Goal: Task Accomplishment & Management: Manage account settings

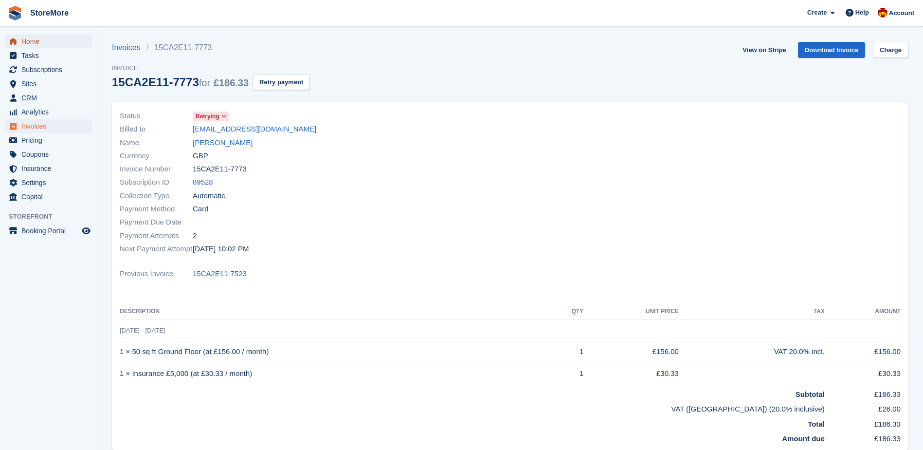
drag, startPoint x: 0, startPoint y: 0, endPoint x: 52, endPoint y: 41, distance: 66.1
click at [52, 41] on span "Home" at bounding box center [50, 42] width 58 height 14
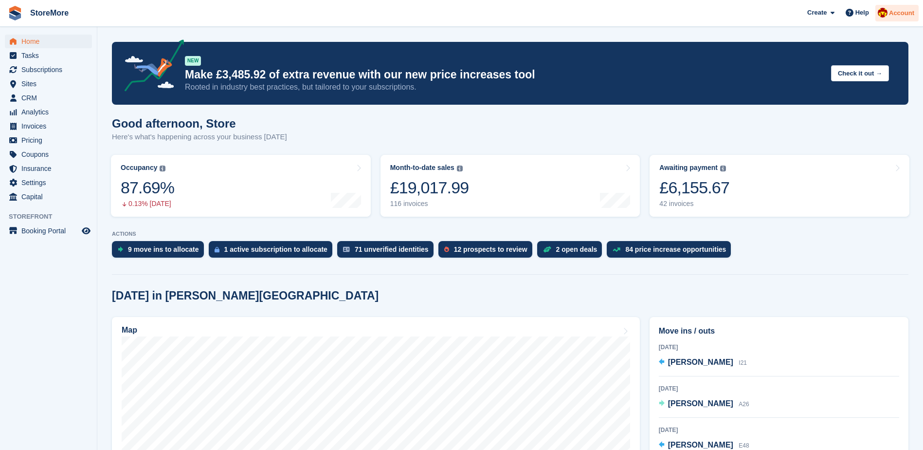
click at [900, 16] on span "Account" at bounding box center [901, 13] width 25 height 10
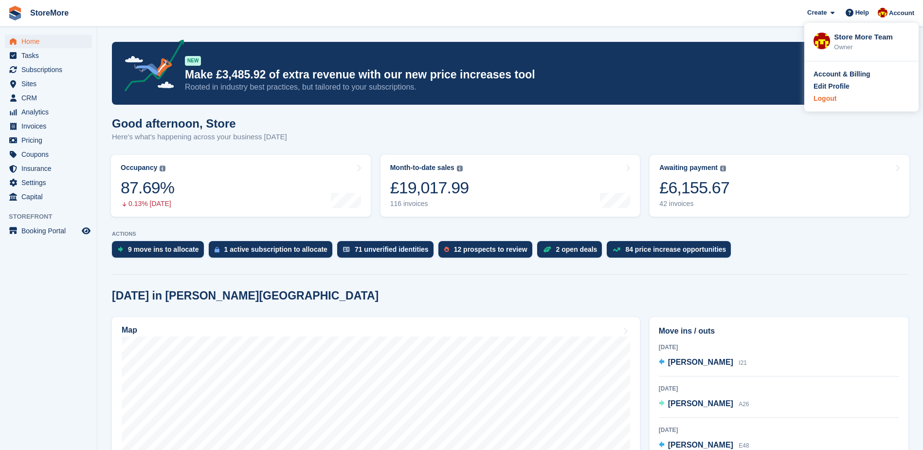
click at [839, 94] on div "Logout" at bounding box center [862, 98] width 96 height 10
